Goal: Information Seeking & Learning: Learn about a topic

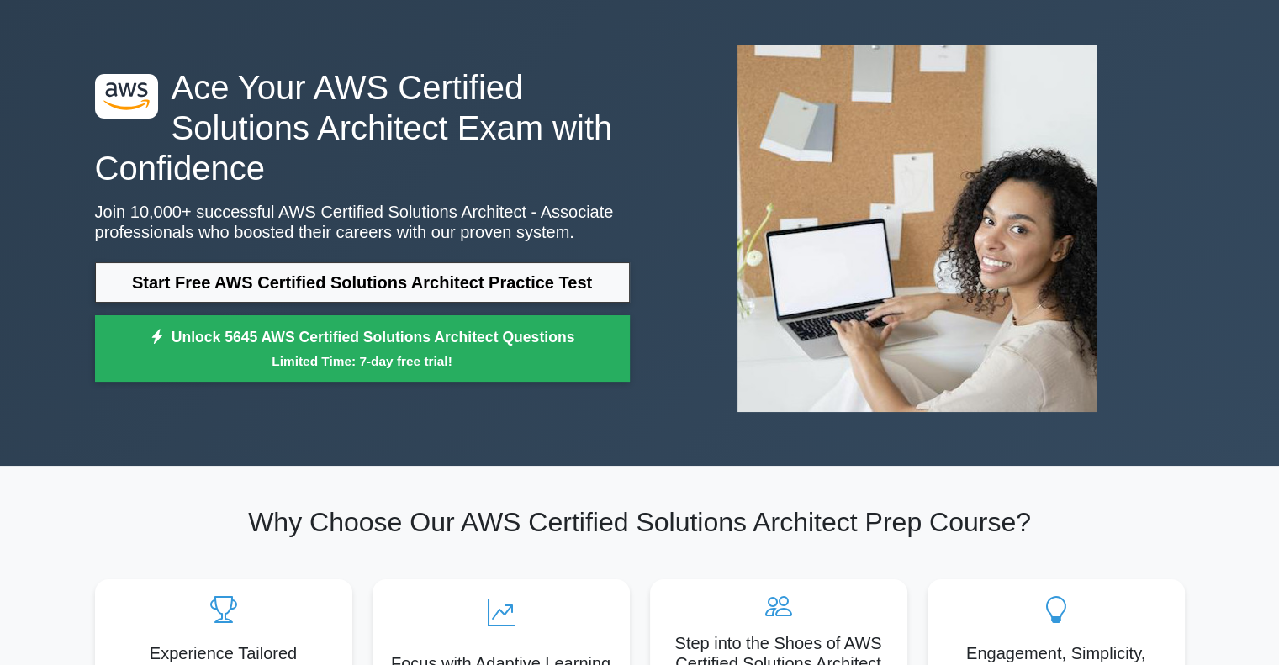
scroll to position [84, 0]
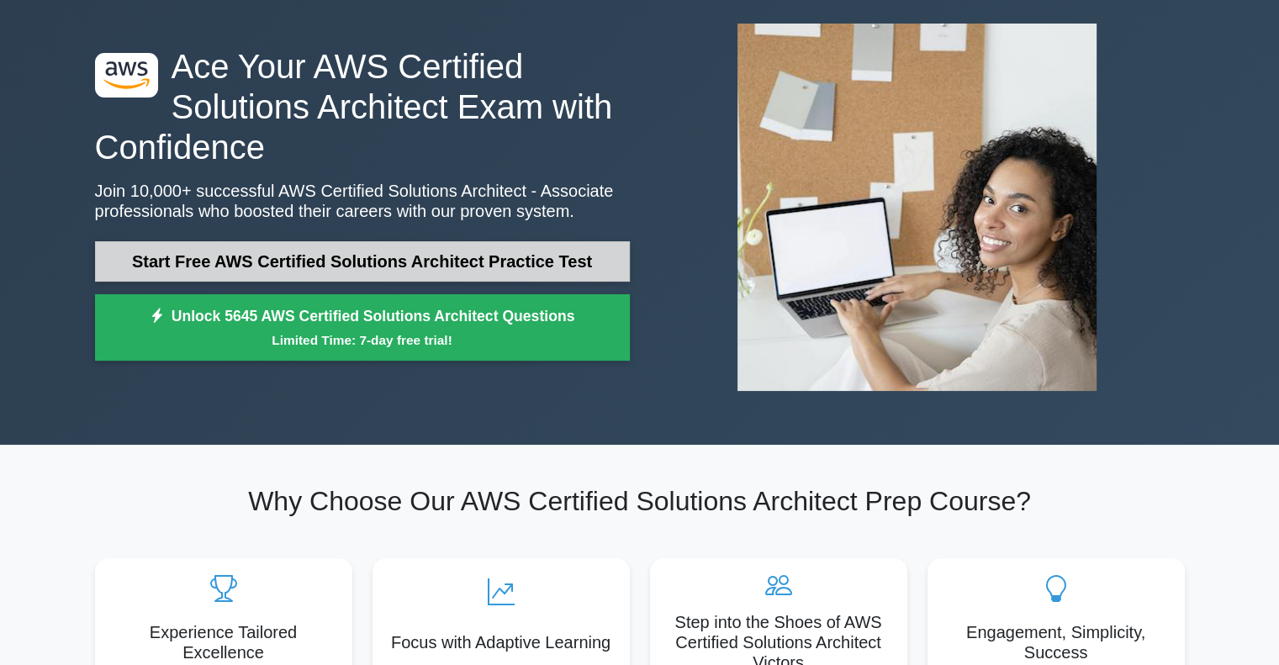
click at [383, 251] on link "Start Free AWS Certified Solutions Architect Practice Test" at bounding box center [362, 261] width 535 height 40
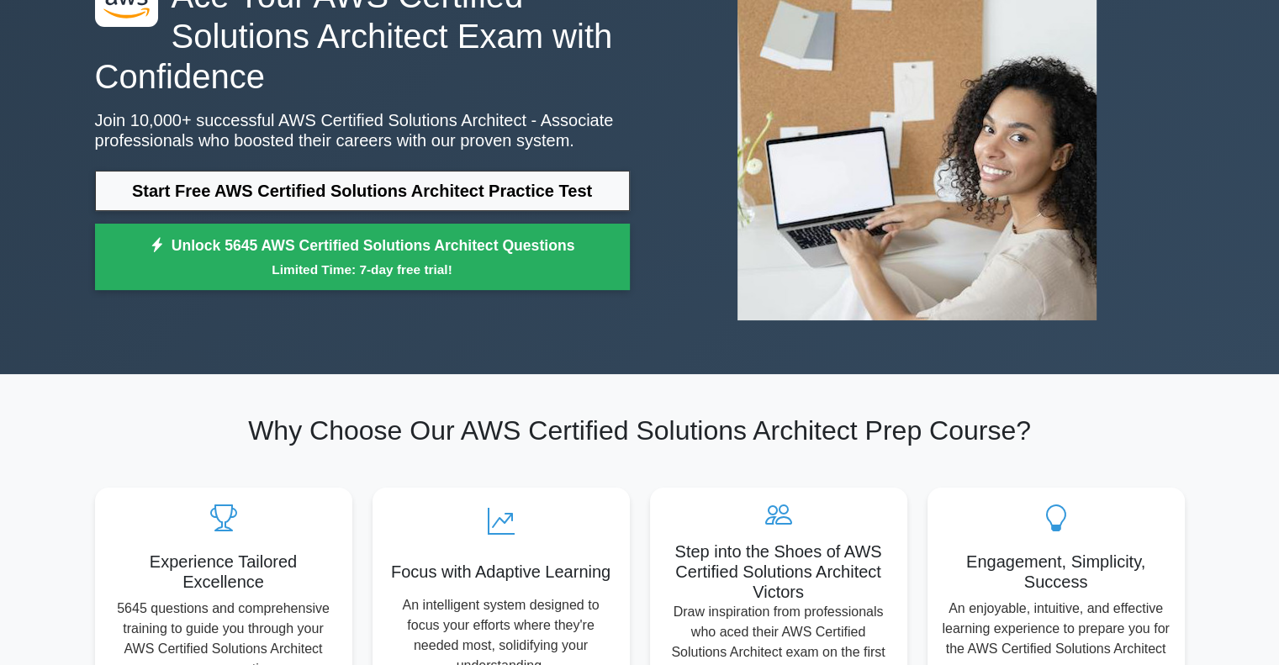
scroll to position [168, 0]
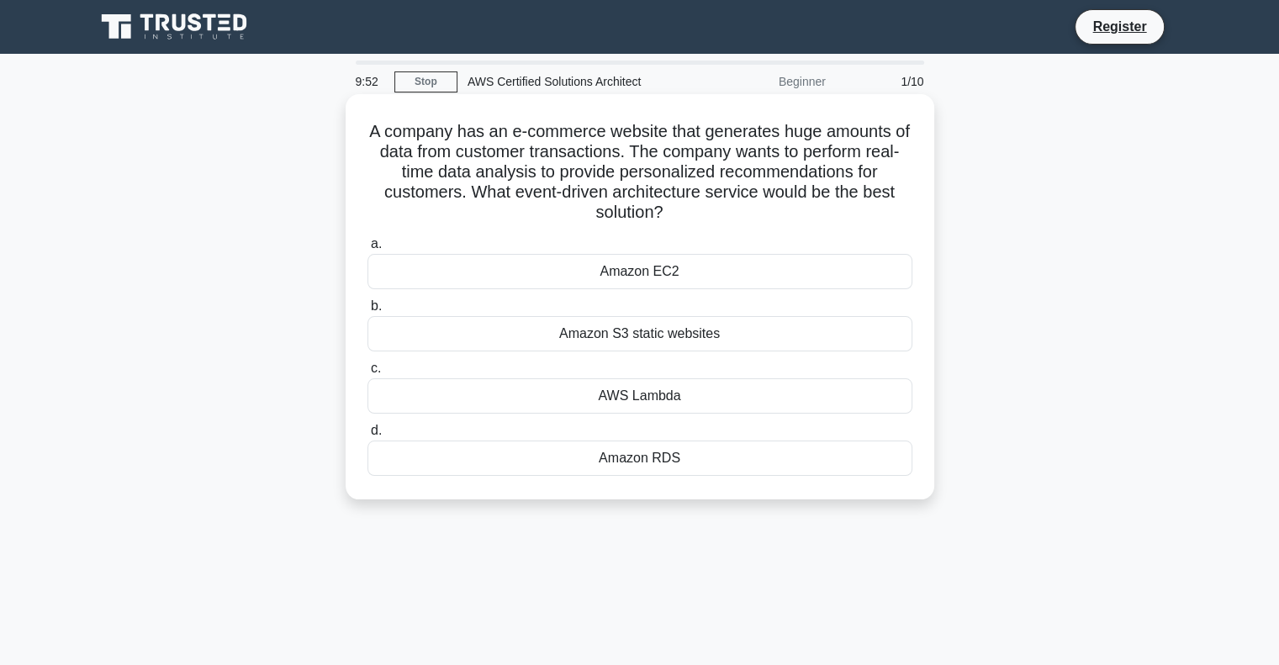
click at [437, 333] on div "Amazon S3 static websites" at bounding box center [639, 333] width 545 height 35
click at [367, 312] on input "b. Amazon S3 static websites" at bounding box center [367, 306] width 0 height 11
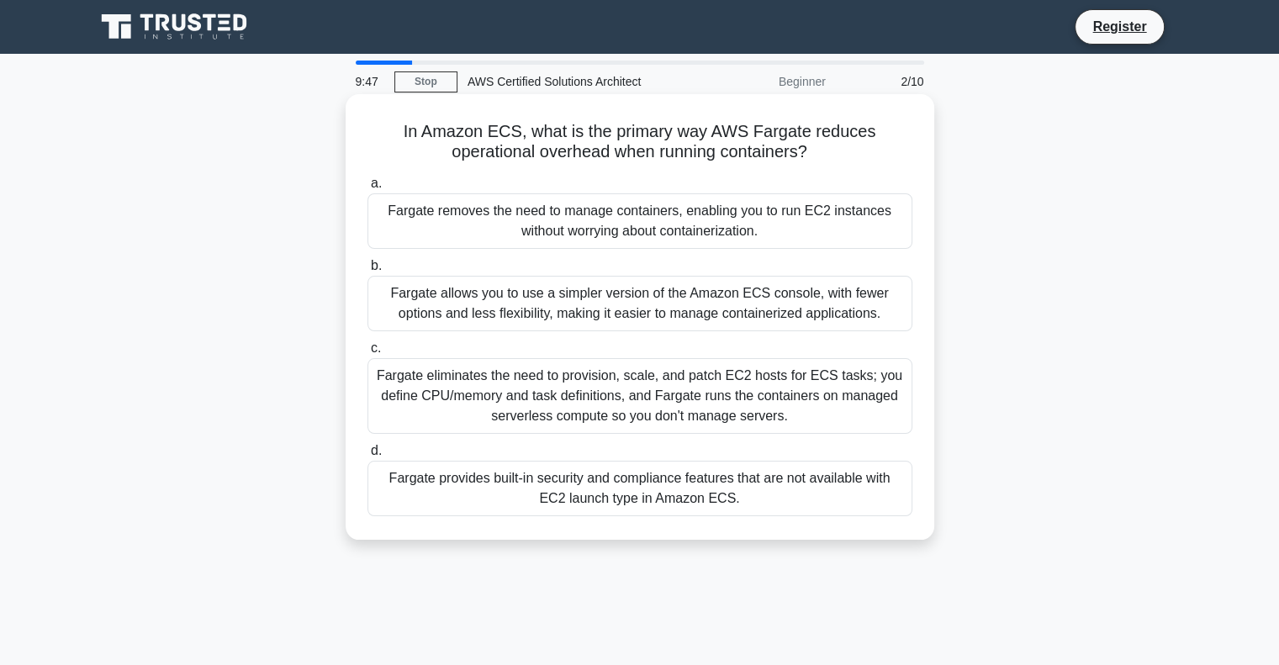
click at [505, 302] on div "Fargate allows you to use a simpler version of the Amazon ECS console, with few…" at bounding box center [639, 304] width 545 height 56
click at [367, 272] on input "b. Fargate allows you to use a simpler version of the Amazon ECS console, with …" at bounding box center [367, 266] width 0 height 11
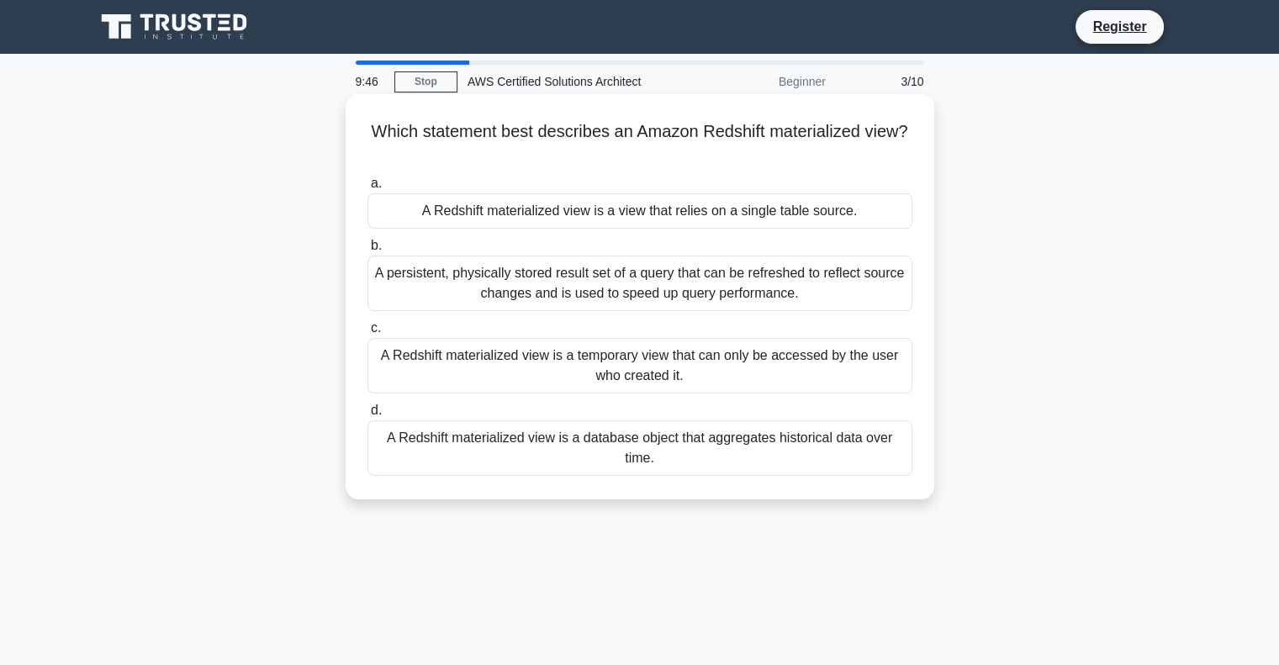
click at [509, 320] on label "c. A Redshift materialized view is a temporary view that can only be accessed b…" at bounding box center [639, 356] width 545 height 76
click at [367, 323] on input "c. A Redshift materialized view is a temporary view that can only be accessed b…" at bounding box center [367, 328] width 0 height 11
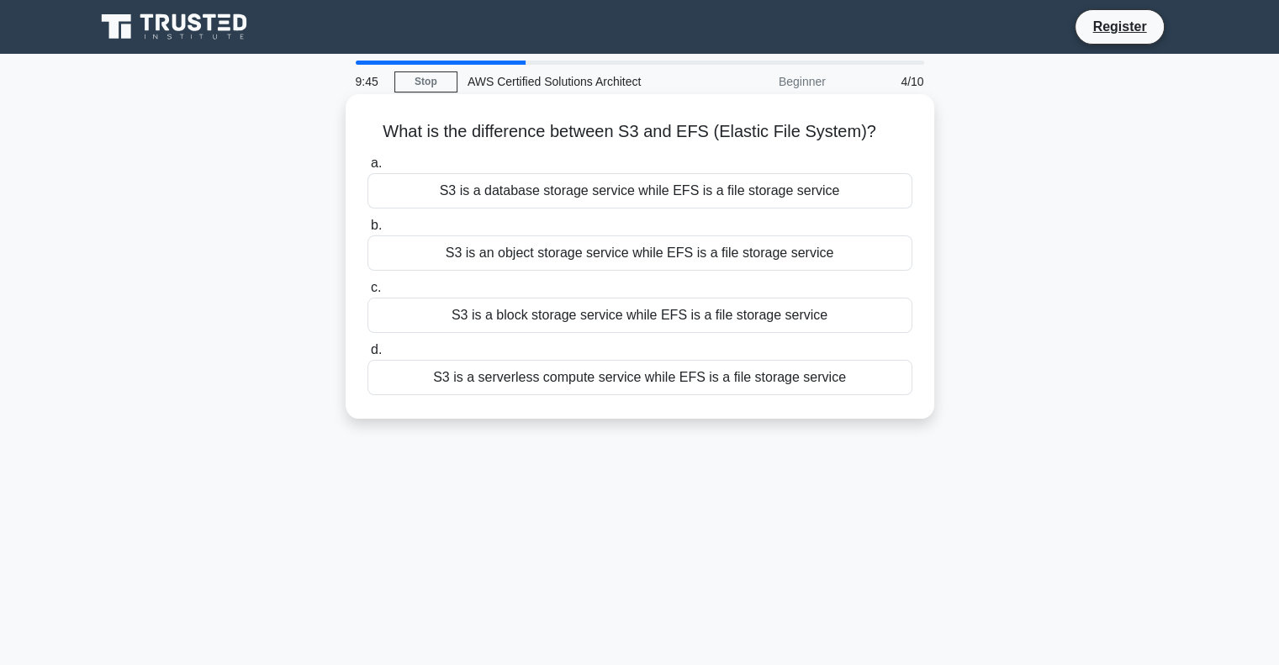
click at [515, 351] on label "d. S3 is a serverless compute service while EFS is a file storage service" at bounding box center [639, 368] width 545 height 56
click at [367, 351] on input "d. S3 is a serverless compute service while EFS is a file storage service" at bounding box center [367, 350] width 0 height 11
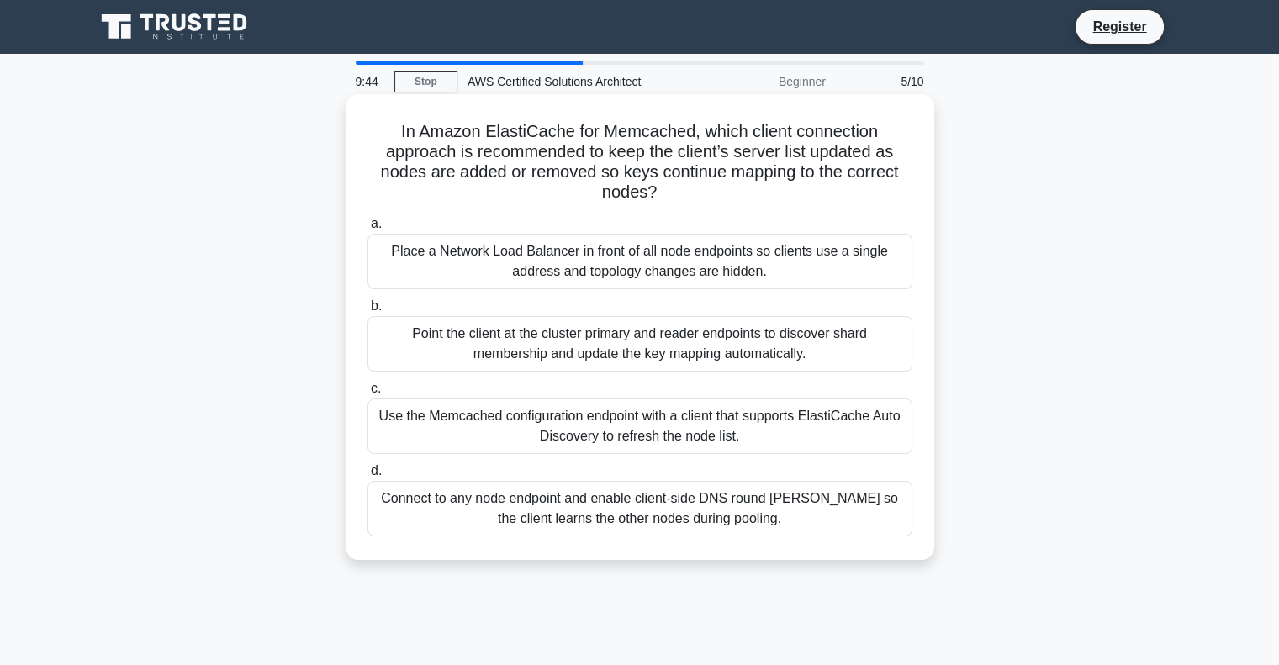
click at [515, 327] on div "Point the client at the cluster primary and reader endpoints to discover shard …" at bounding box center [639, 344] width 545 height 56
click at [367, 312] on input "b. Point the client at the cluster primary and reader endpoints to discover sha…" at bounding box center [367, 306] width 0 height 11
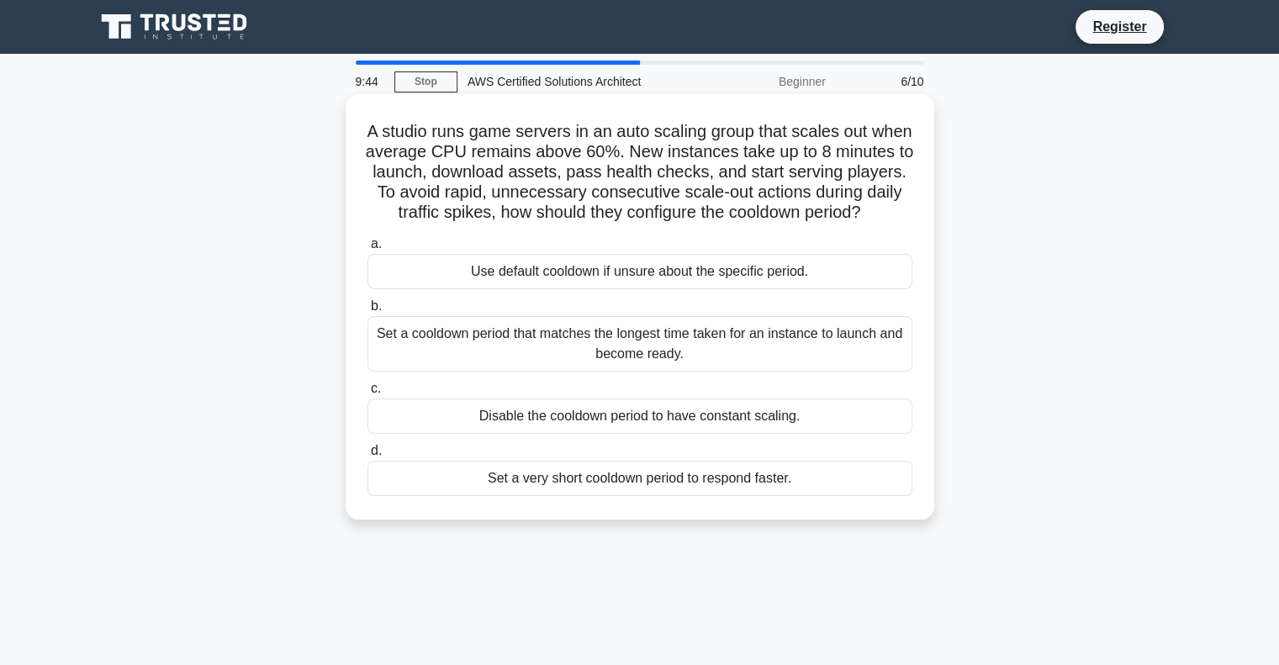
click at [515, 325] on label "b. Set a cooldown period that matches the longest time taken for an instance to…" at bounding box center [639, 334] width 545 height 76
click at [367, 312] on input "b. Set a cooldown period that matches the longest time taken for an instance to…" at bounding box center [367, 306] width 0 height 11
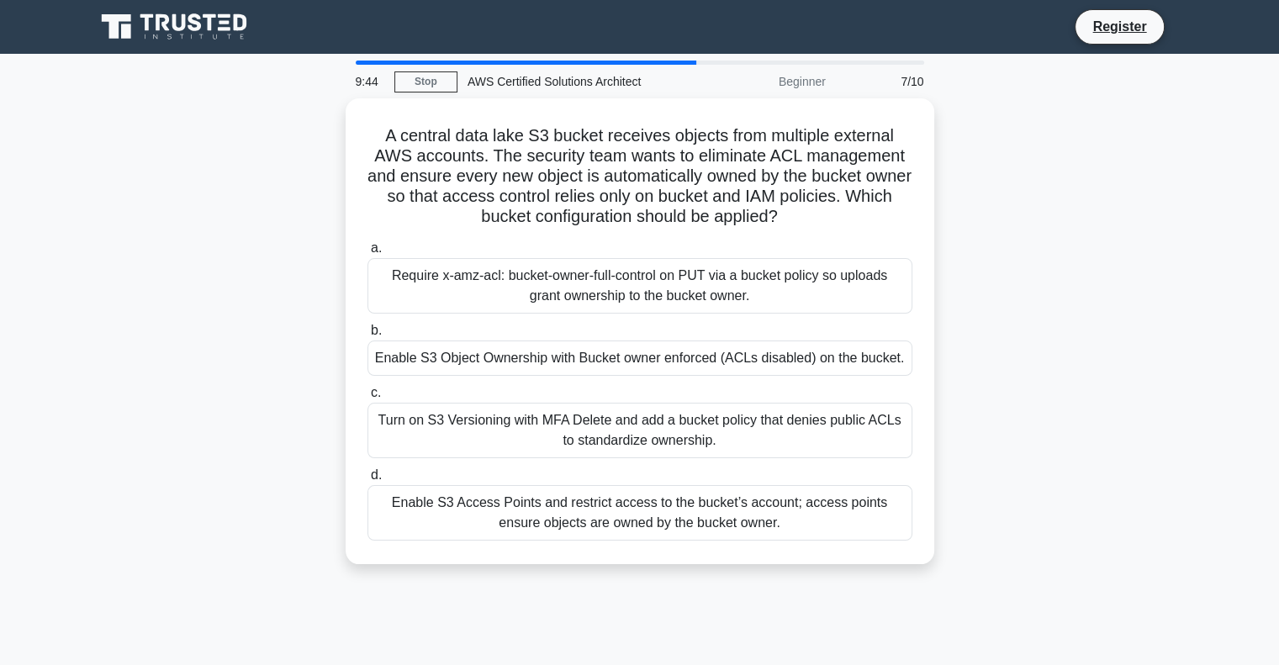
click at [515, 325] on label "b. Enable S3 Object Ownership with Bucket owner enforced (ACLs disabled) on the…" at bounding box center [639, 348] width 545 height 56
click at [367, 325] on input "b. Enable S3 Object Ownership with Bucket owner enforced (ACLs disabled) on the…" at bounding box center [367, 330] width 0 height 11
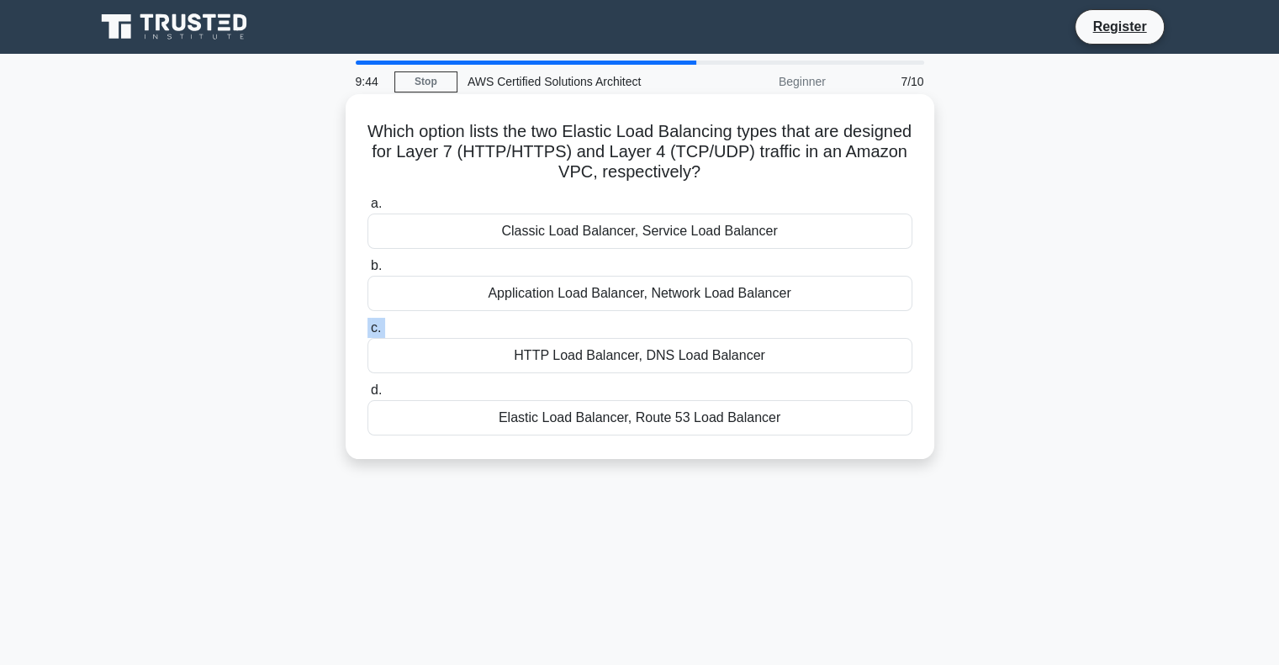
click at [514, 327] on label "c. HTTP Load Balancer, DNS Load Balancer" at bounding box center [639, 346] width 545 height 56
click at [367, 327] on input "c. HTTP Load Balancer, DNS Load Balancer" at bounding box center [367, 328] width 0 height 11
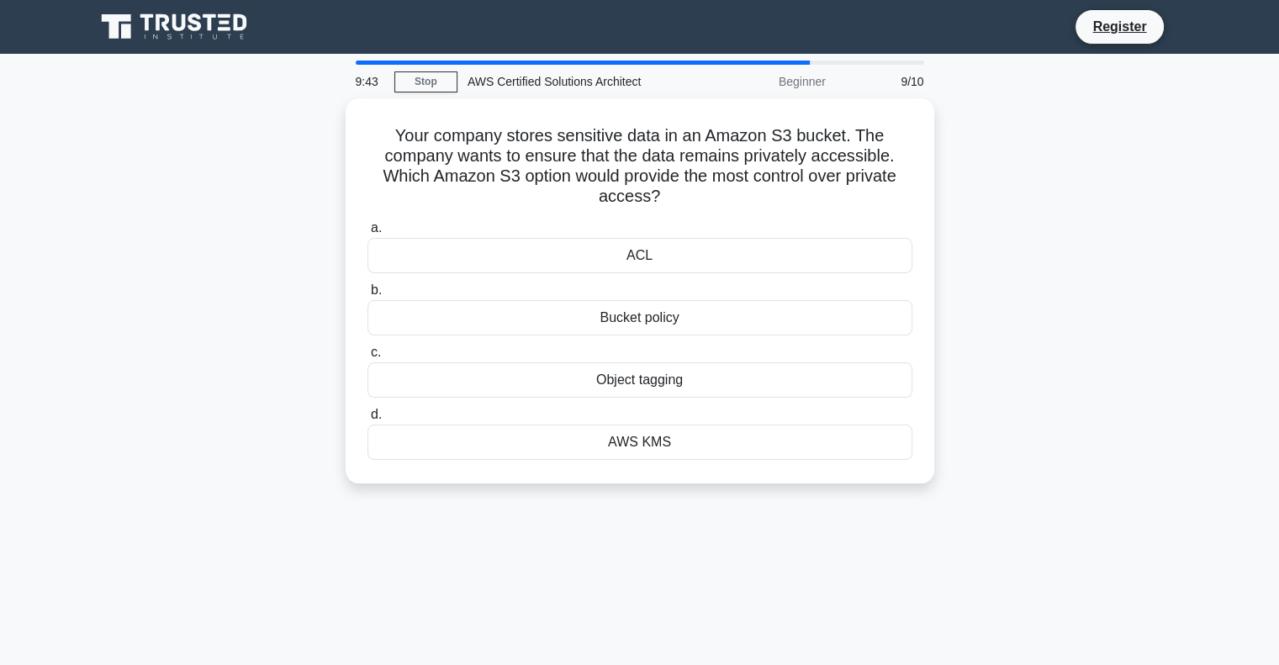
click at [514, 327] on div "Bucket policy" at bounding box center [639, 317] width 545 height 35
click at [367, 296] on input "b. Bucket policy" at bounding box center [367, 290] width 0 height 11
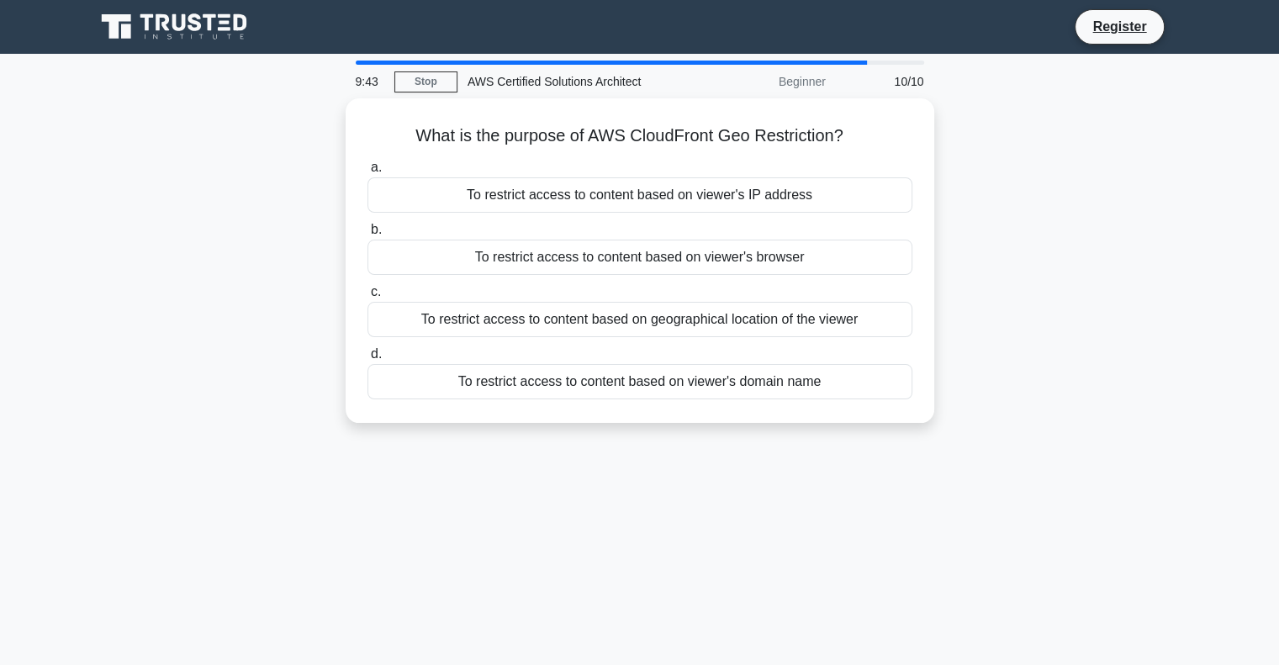
click at [515, 327] on div "To restrict access to content based on geographical location of the viewer" at bounding box center [639, 319] width 545 height 35
click at [367, 298] on input "c. To restrict access to content based on geographical location of the viewer" at bounding box center [367, 292] width 0 height 11
